Goal: Information Seeking & Learning: Learn about a topic

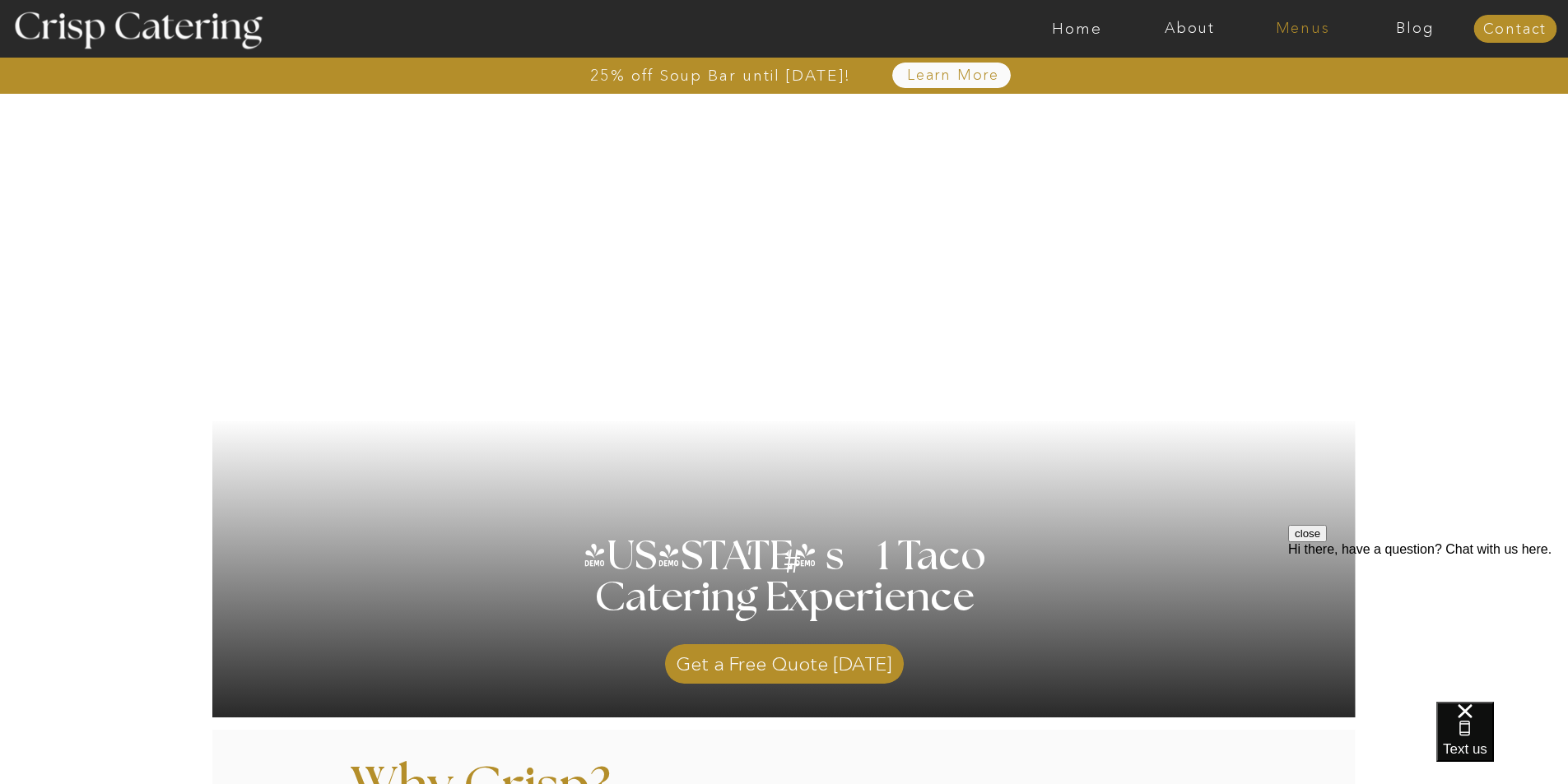
click at [1312, 21] on nav "Menus" at bounding box center [1303, 28] width 113 height 17
click at [1261, 98] on nav "Winter (Sep-Feb)" at bounding box center [1301, 97] width 135 height 16
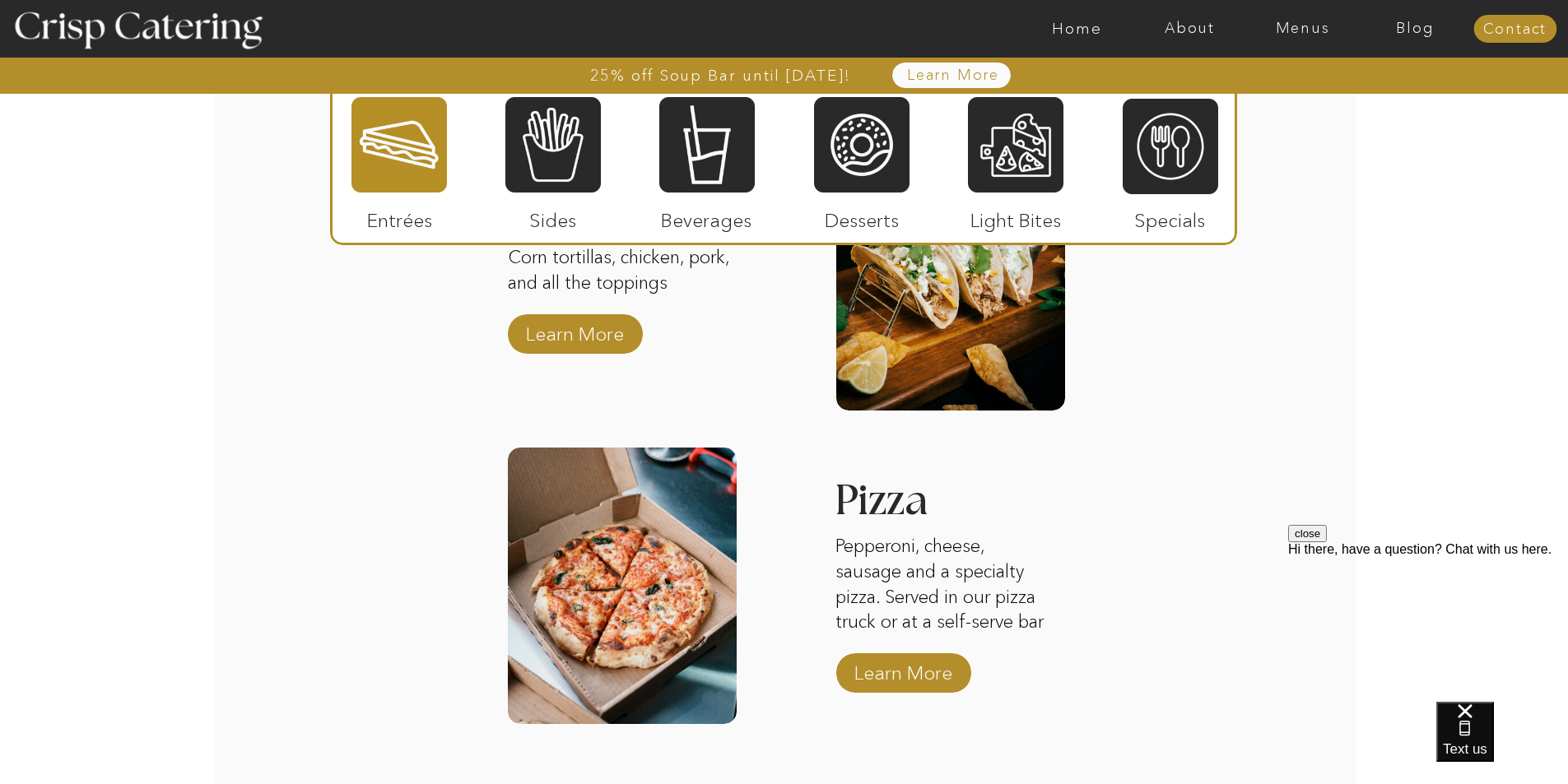
scroll to position [2387, 0]
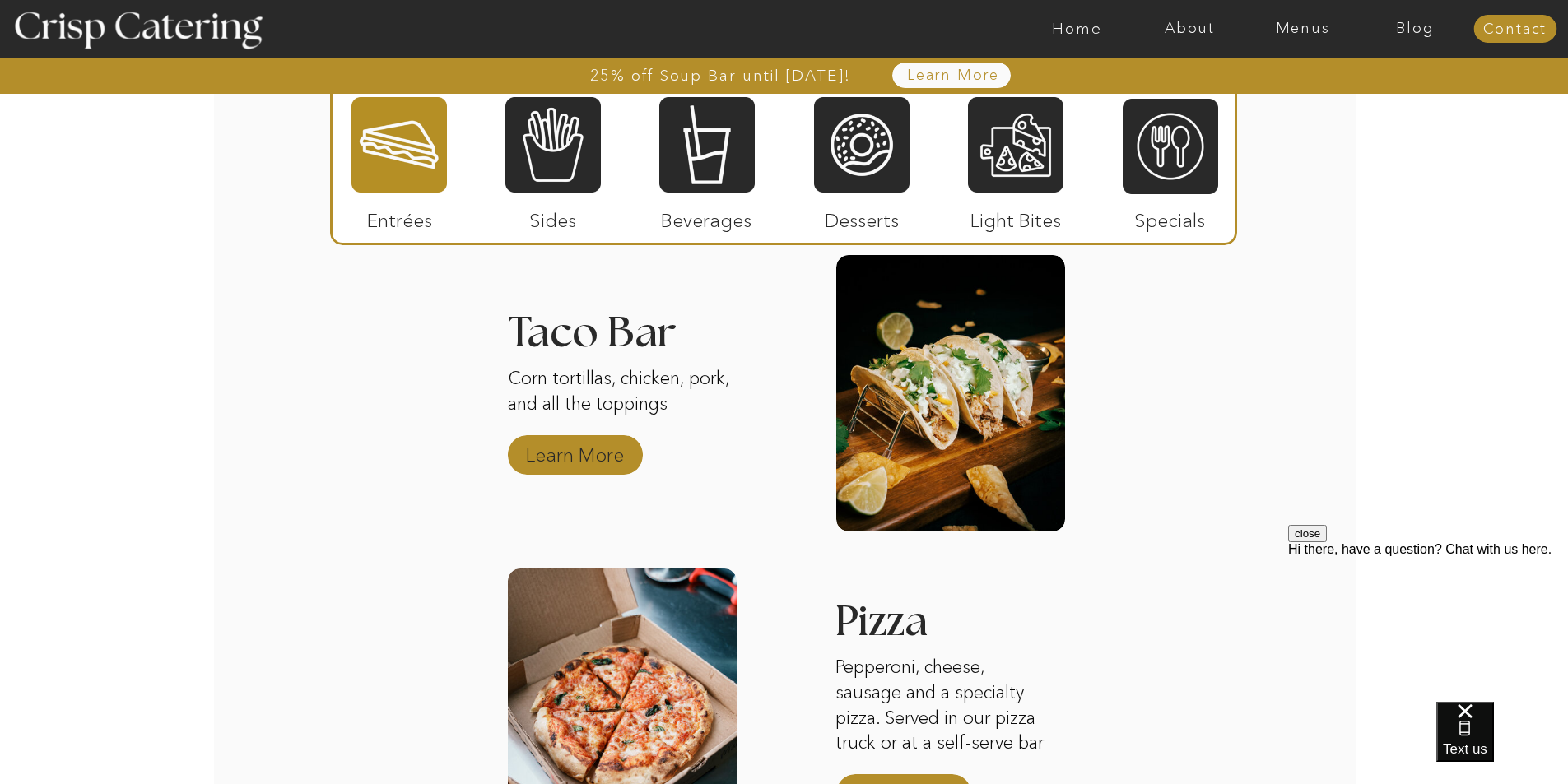
click at [576, 455] on p "Learn More" at bounding box center [574, 451] width 110 height 48
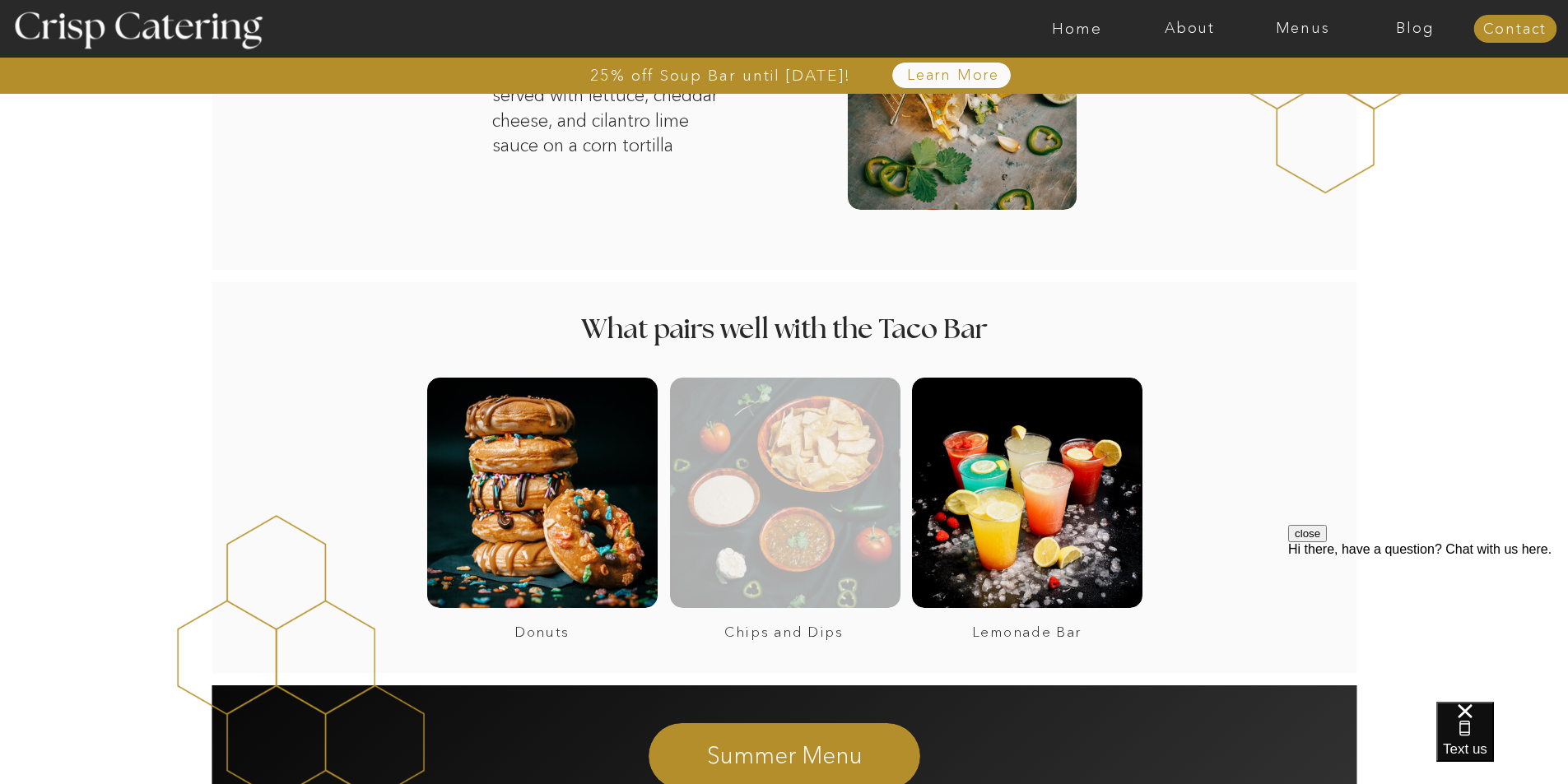
scroll to position [988, 0]
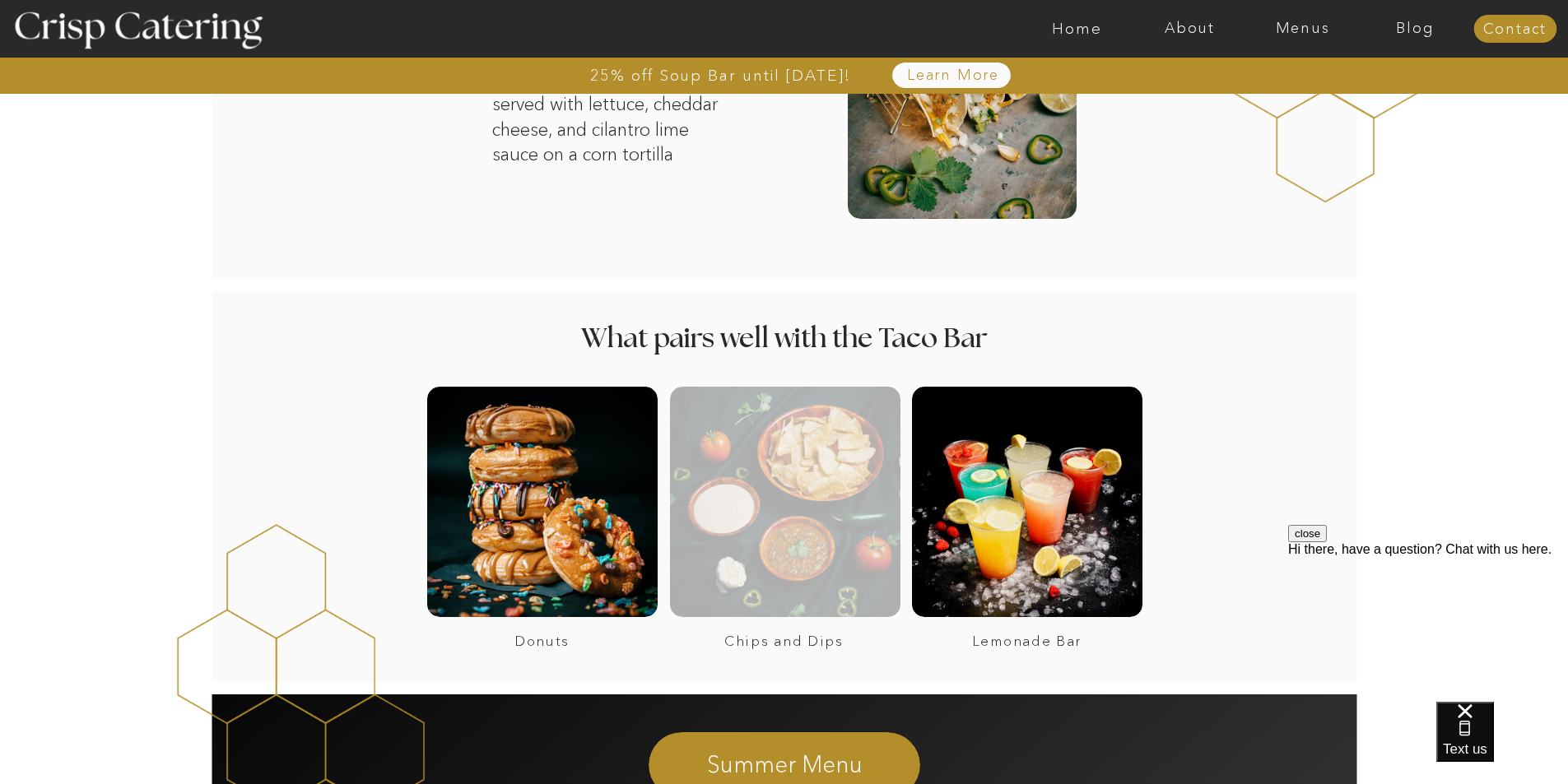
click at [801, 466] on div at bounding box center [785, 501] width 230 height 230
